Goal: Check status: Check status

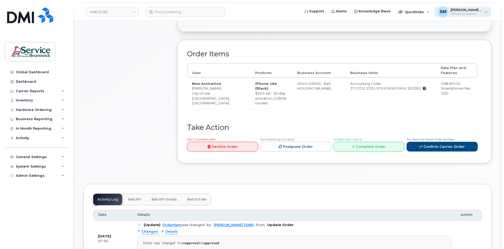
scroll to position [158, 0]
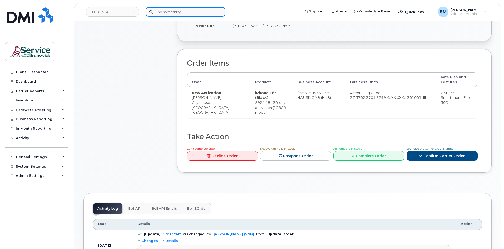
click at [177, 12] on input at bounding box center [186, 11] width 80 height 9
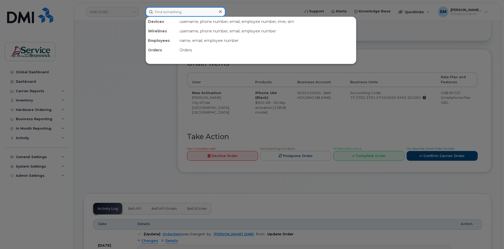
paste input "297632"
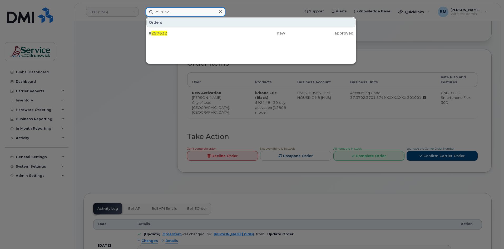
type input "297632"
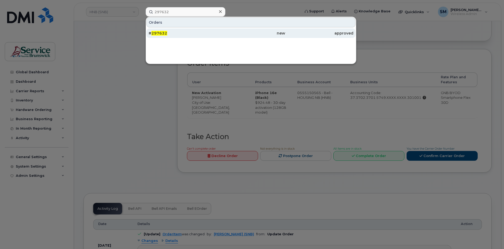
click at [163, 32] on span "297632" at bounding box center [159, 33] width 16 height 5
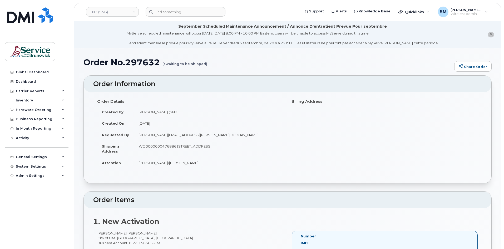
click at [148, 65] on h1 "Order No.297632 (awaiting to be shipped)" at bounding box center [268, 62] width 368 height 9
copy h1 "297632"
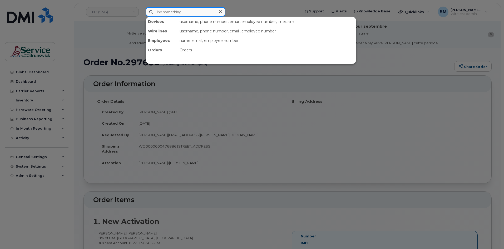
click at [168, 13] on input at bounding box center [186, 11] width 80 height 9
paste input "[PHONE_NUMBER]"
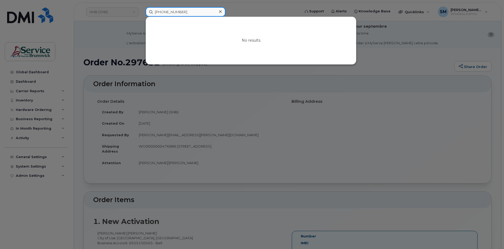
type input "[PHONE_NUMBER]"
